Goal: Task Accomplishment & Management: Use online tool/utility

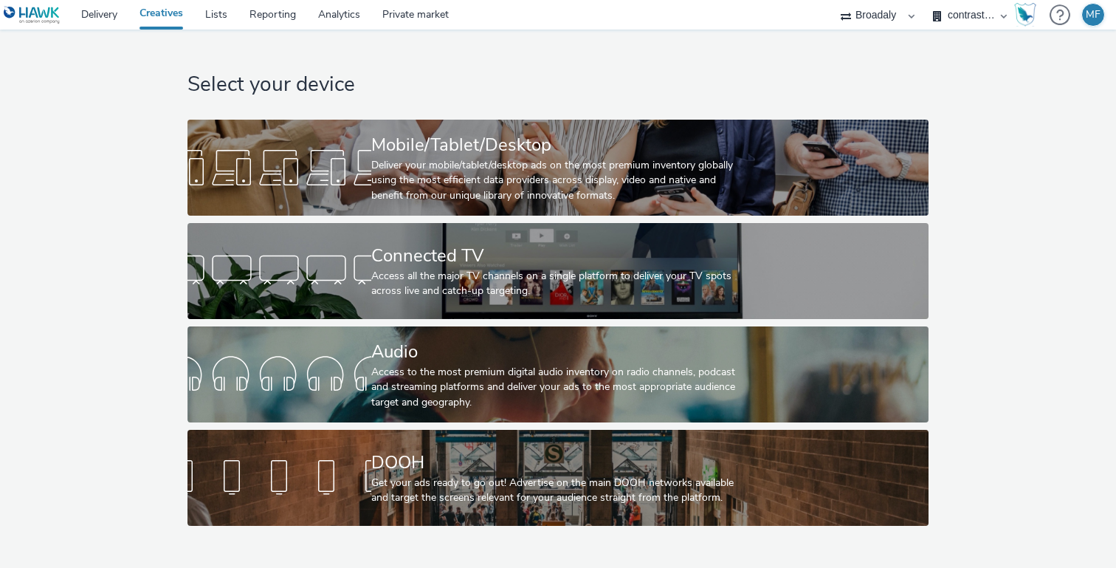
select select "aa2d3f22-8cd3-452c-915a-90da4c6ce460"
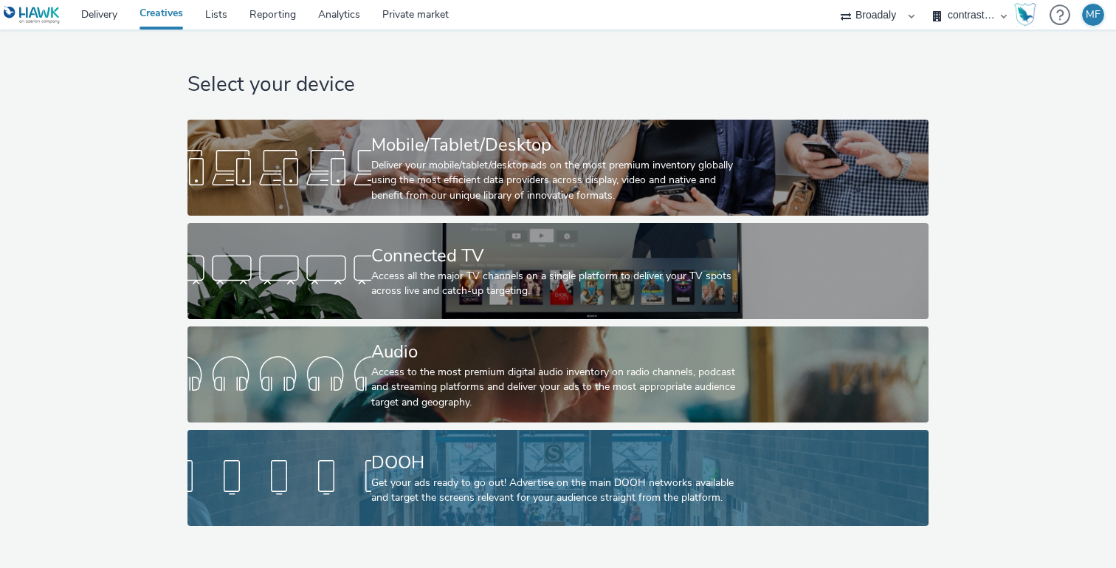
click at [395, 440] on div "DOOH Get your ads ready to go out! Advertise on the main DOOH networks availabl…" at bounding box center [555, 478] width 368 height 96
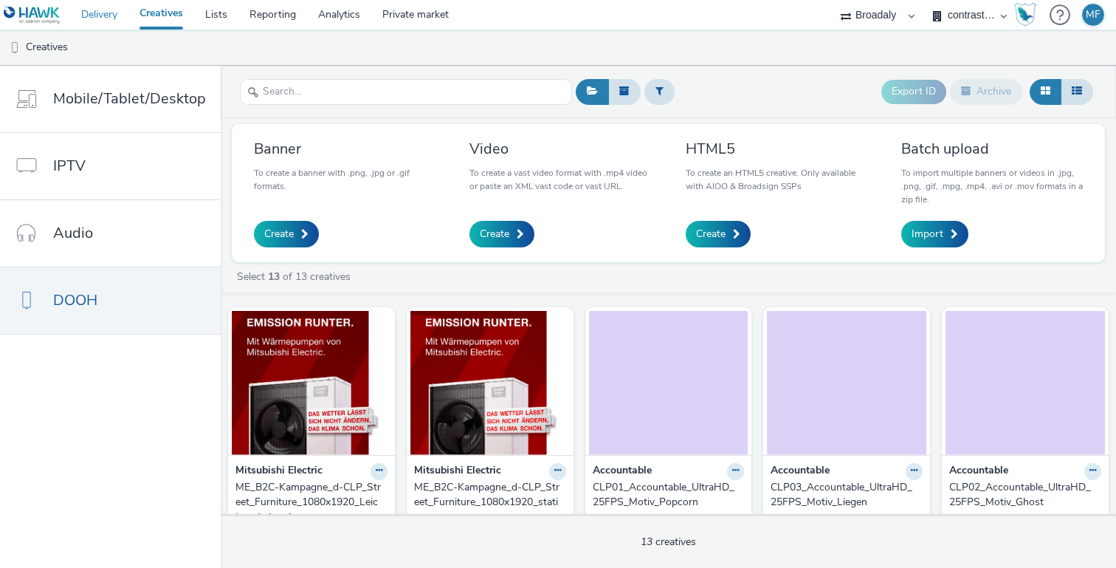
click at [105, 8] on link "Delivery" at bounding box center [99, 15] width 58 height 30
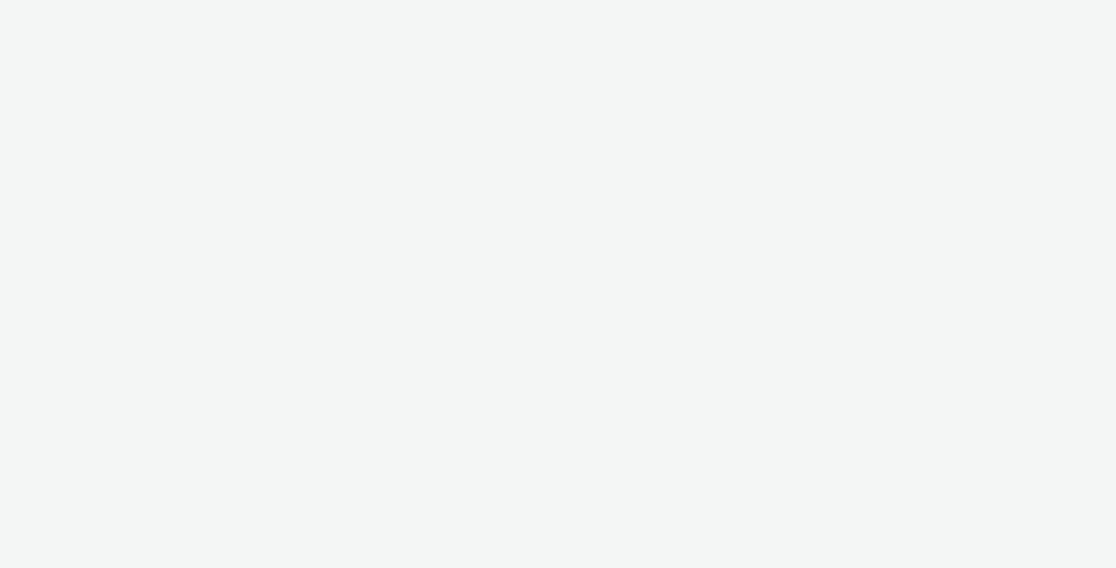
select select "aa2d3f22-8cd3-452c-915a-90da4c6ce460"
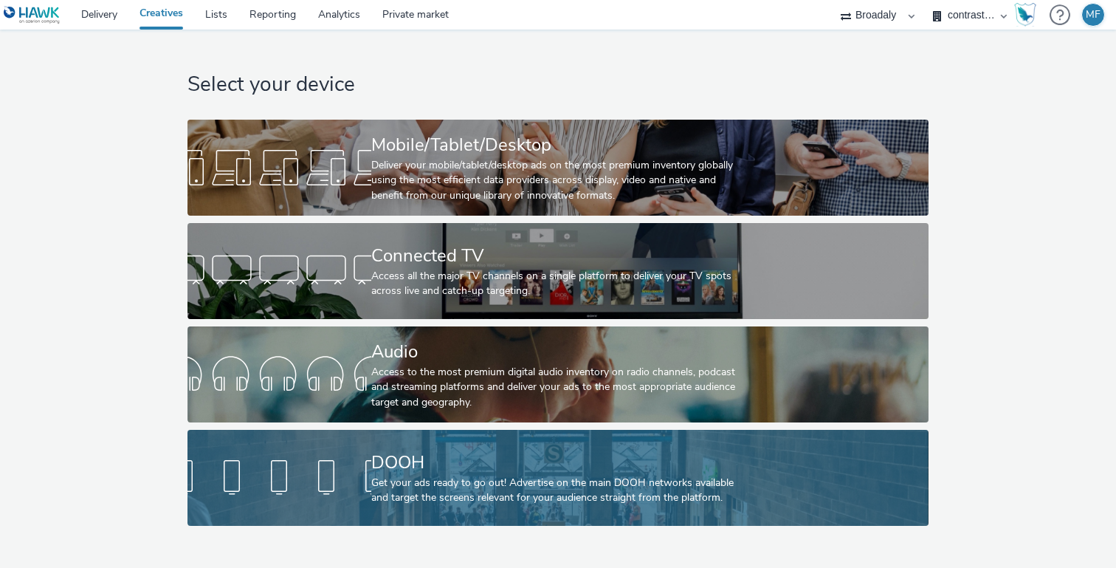
click at [444, 451] on div "DOOH" at bounding box center [555, 463] width 368 height 26
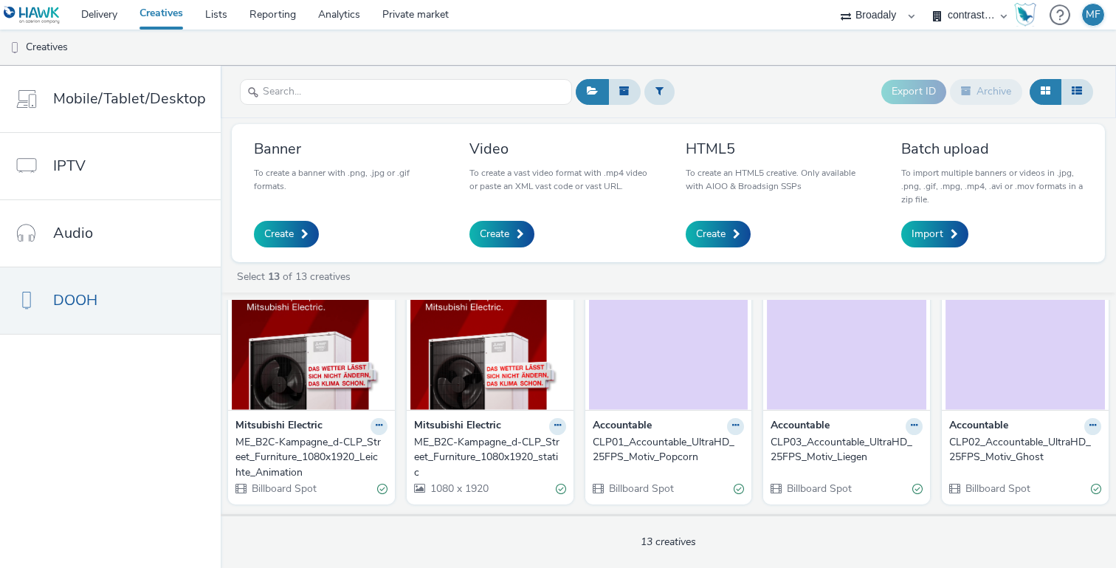
scroll to position [44, 0]
click at [629, 351] on img at bounding box center [668, 338] width 159 height 144
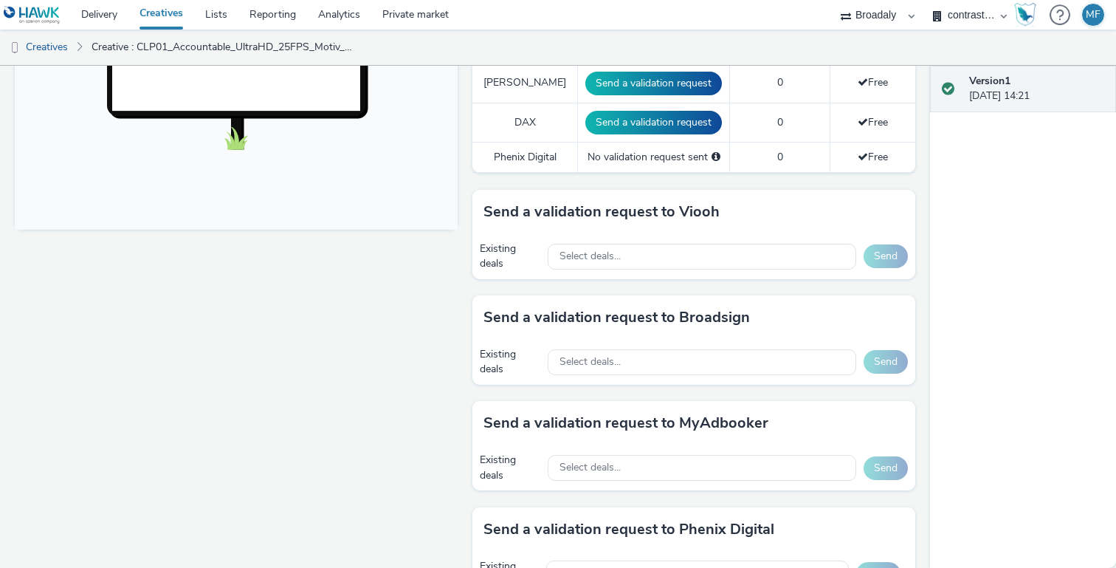
scroll to position [565, 0]
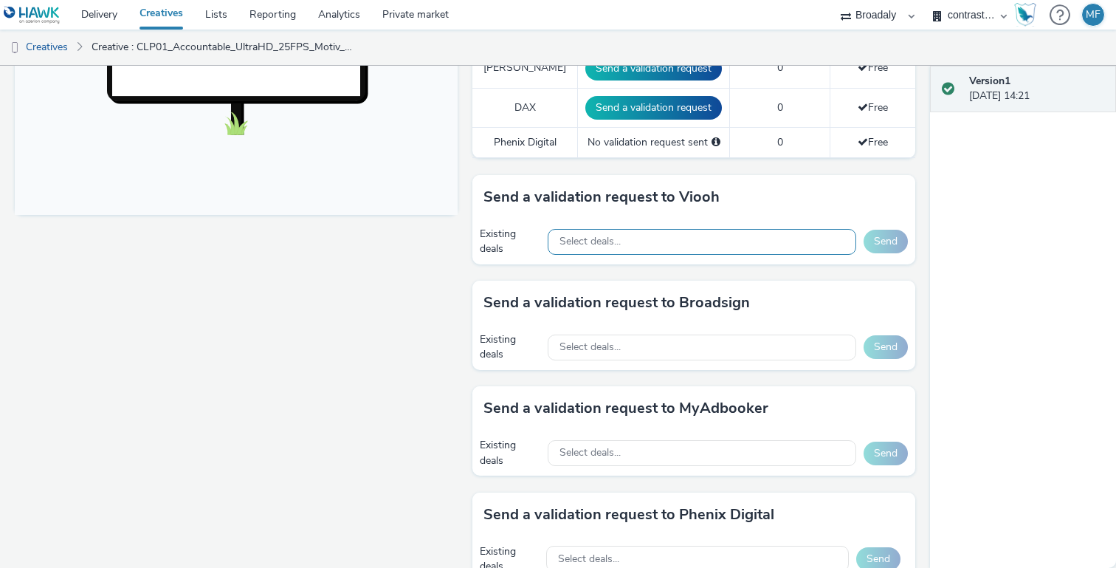
click at [601, 243] on span "Select deals..." at bounding box center [589, 241] width 61 height 13
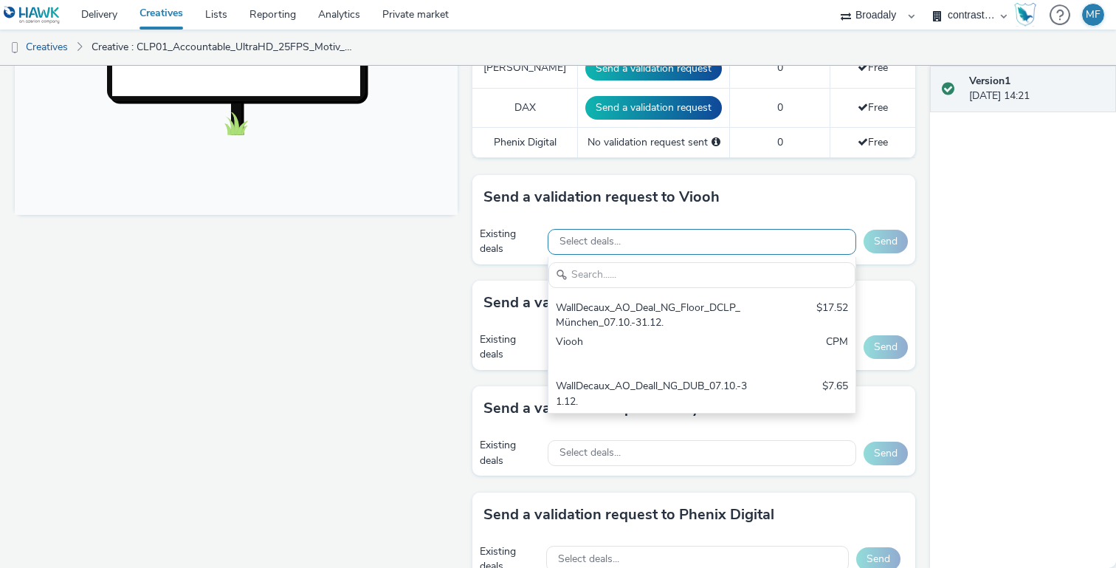
scroll to position [0, 0]
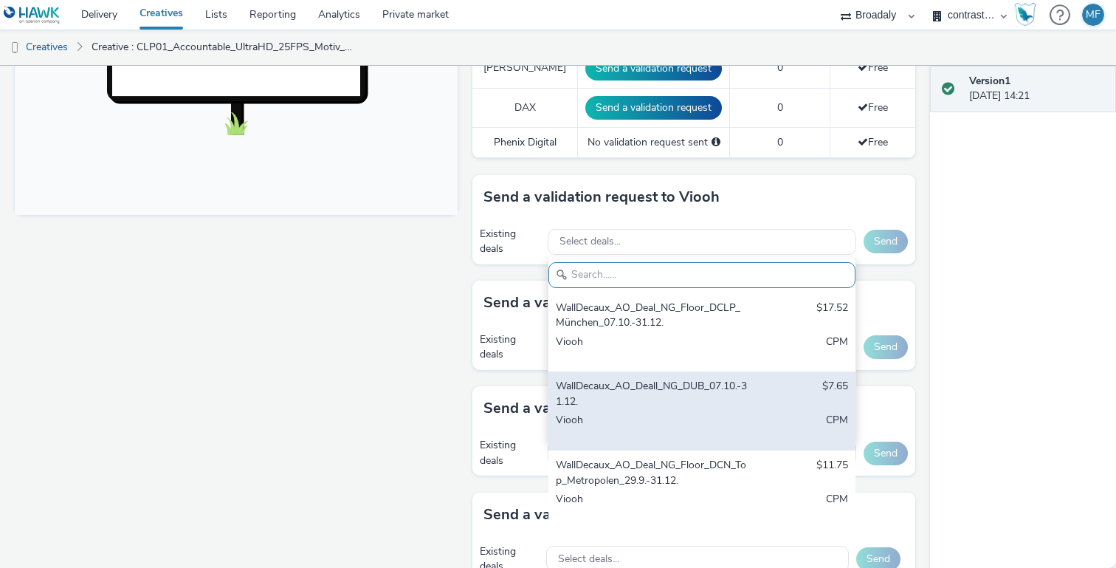
click at [664, 402] on div "WallDecaux_AO_Deall_NG_DUB_07.10.-31.12." at bounding box center [652, 394] width 193 height 30
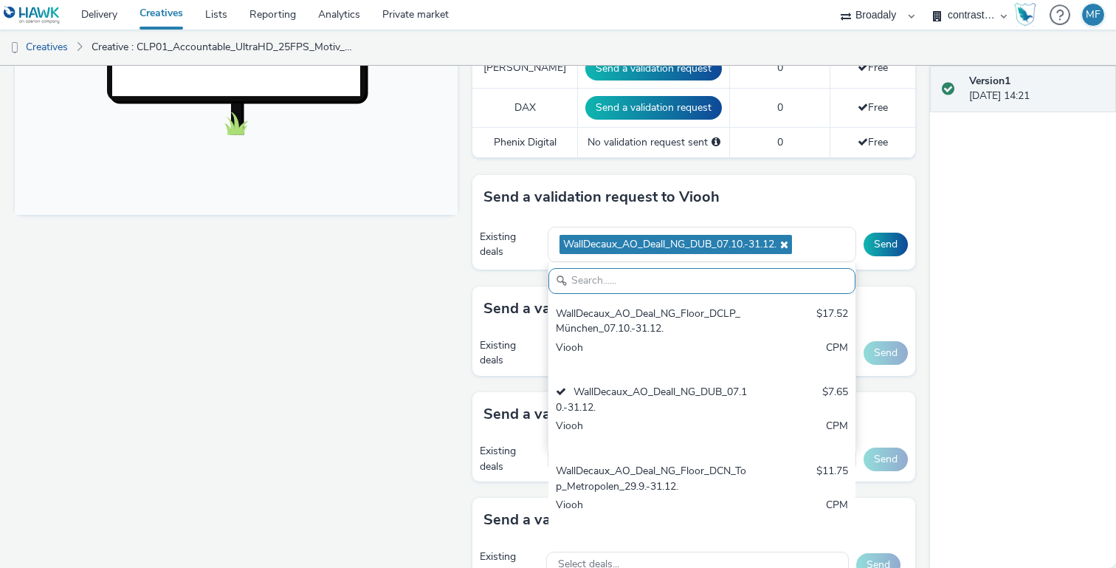
click at [975, 156] on div "Version 1 29 September 2025, 14:21" at bounding box center [1023, 317] width 186 height 502
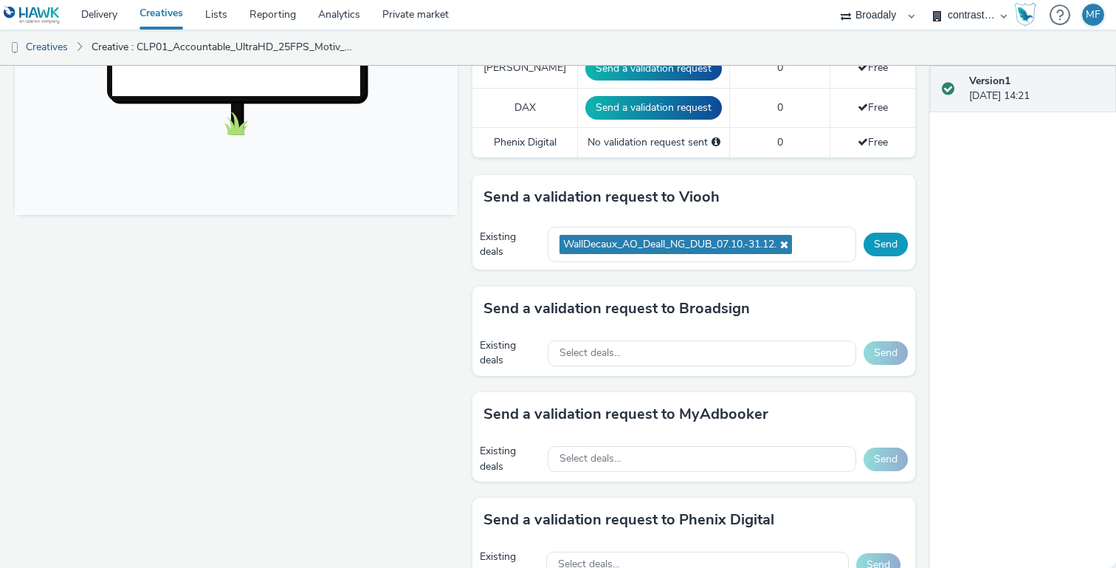
click at [878, 239] on button "Send" at bounding box center [886, 245] width 44 height 24
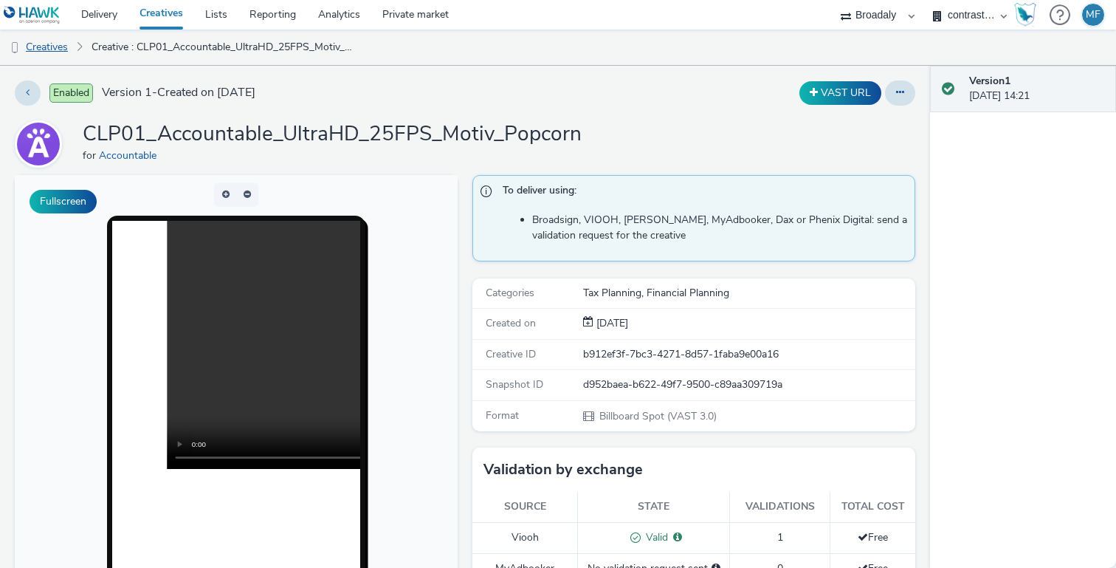
click at [47, 48] on link "Creatives" at bounding box center [37, 47] width 75 height 35
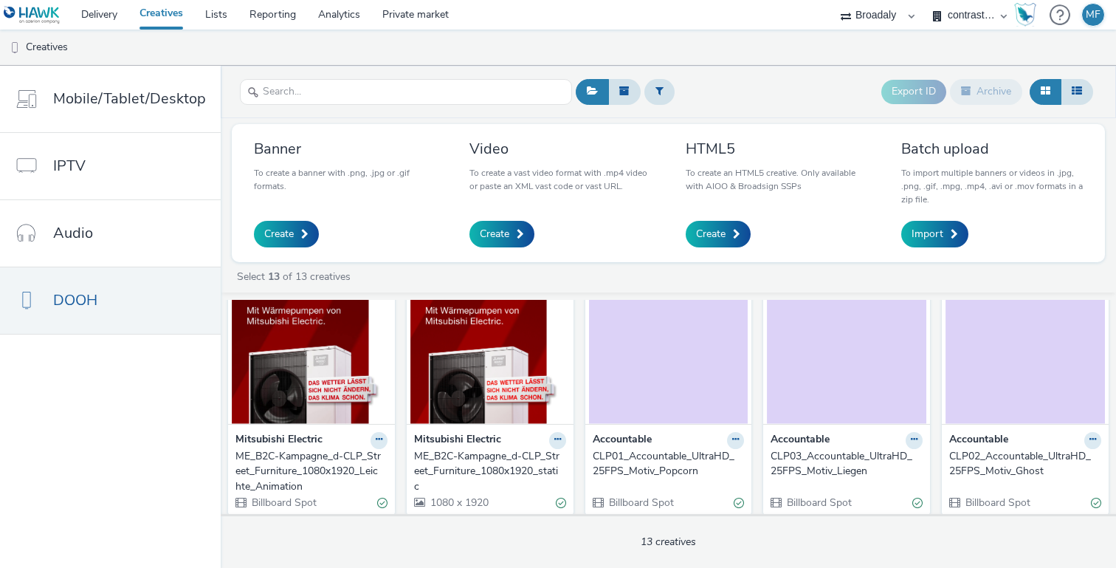
scroll to position [28, 0]
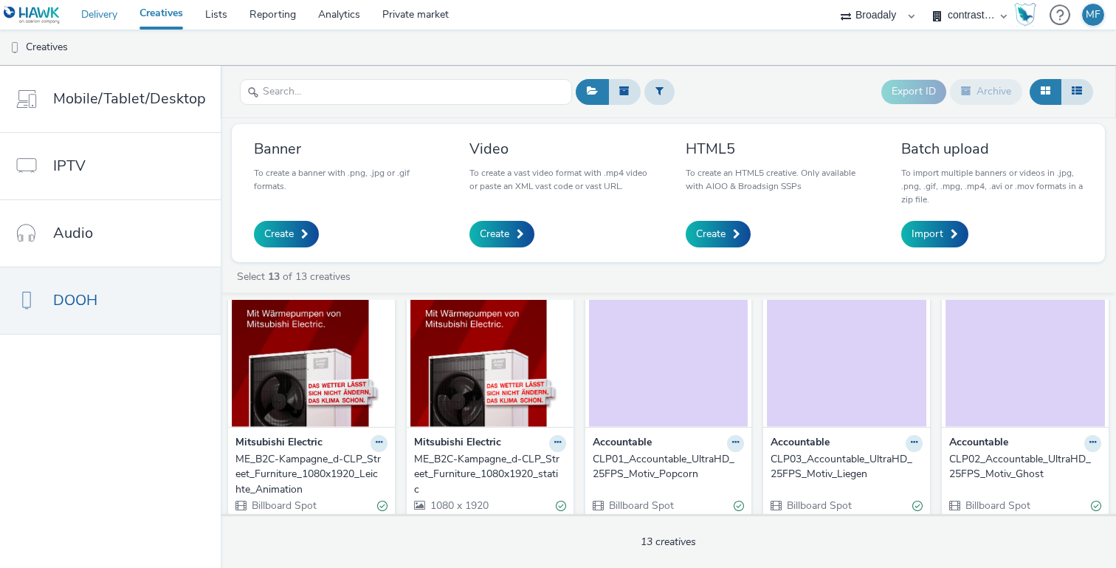
click at [92, 19] on link "Delivery" at bounding box center [99, 15] width 58 height 30
